Goal: Task Accomplishment & Management: Complete application form

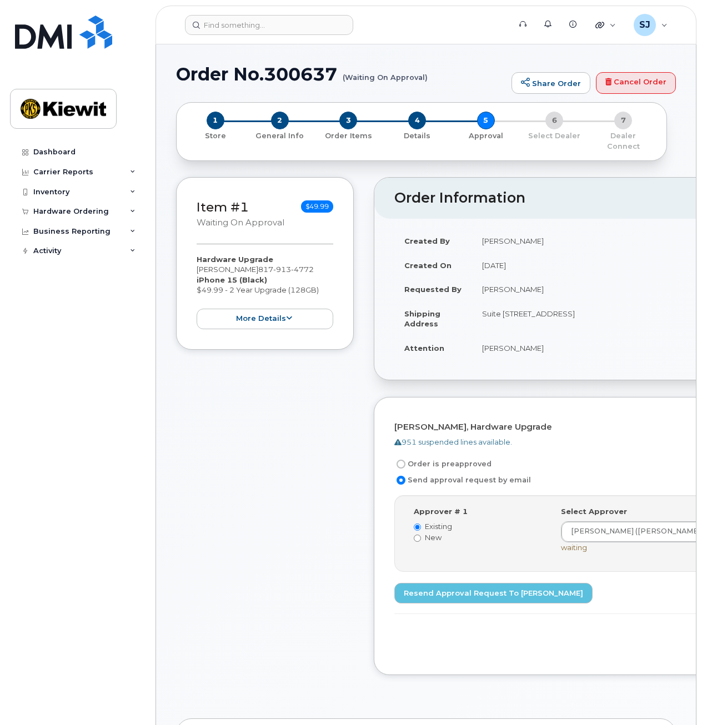
click at [98, 411] on div "Dashboard Carrier Reports Monthly Billing Data Daily Data Pooling Average Costi…" at bounding box center [78, 425] width 137 height 566
click at [89, 544] on div "Dashboard Carrier Reports Monthly Billing Data Daily Data Pooling Average Costi…" at bounding box center [78, 425] width 137 height 566
drag, startPoint x: 610, startPoint y: 641, endPoint x: 586, endPoint y: 637, distance: 24.8
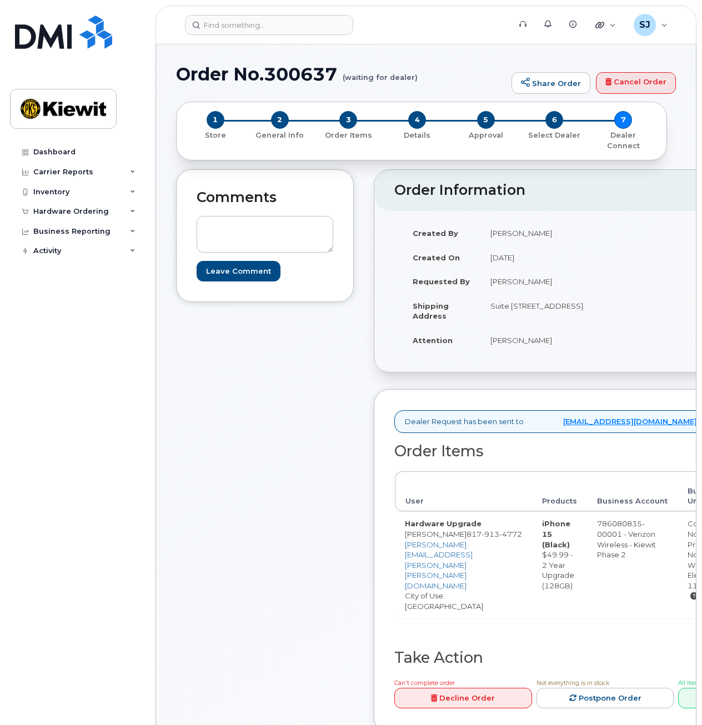
click at [368, 371] on div "Comments Leave Comment Order Information $52.49 Created By Sedrick Jennings Cre…" at bounding box center [426, 459] width 500 height 581
click at [78, 396] on div "Dashboard Carrier Reports Monthly Billing Data Daily Data Pooling Average Costi…" at bounding box center [78, 425] width 137 height 566
click at [36, 385] on div "Dashboard Carrier Reports Monthly Billing Data Daily Data Pooling Average Costi…" at bounding box center [78, 425] width 137 height 566
